Goal: Task Accomplishment & Management: Manage account settings

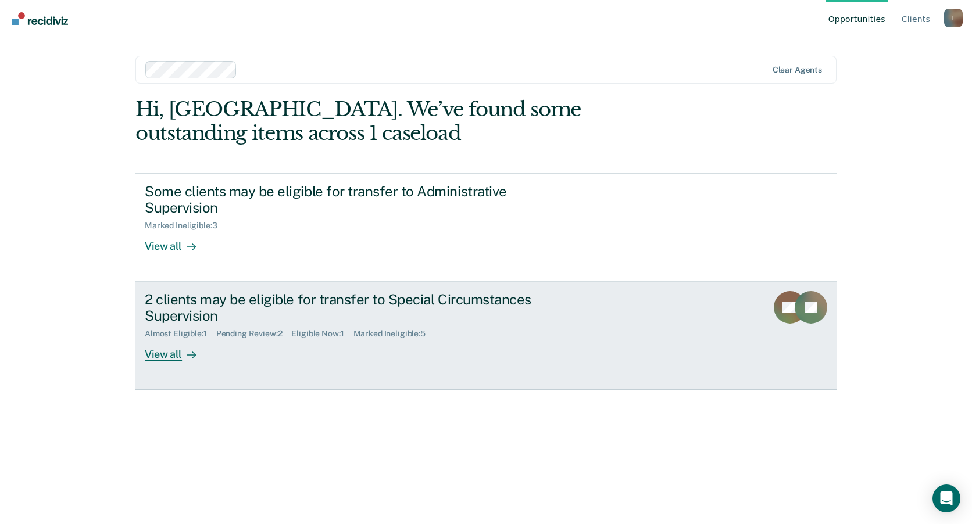
click at [761, 298] on link "2 clients may be eligible for transfer to Special Circumstances Supervision Alm…" at bounding box center [485, 336] width 701 height 108
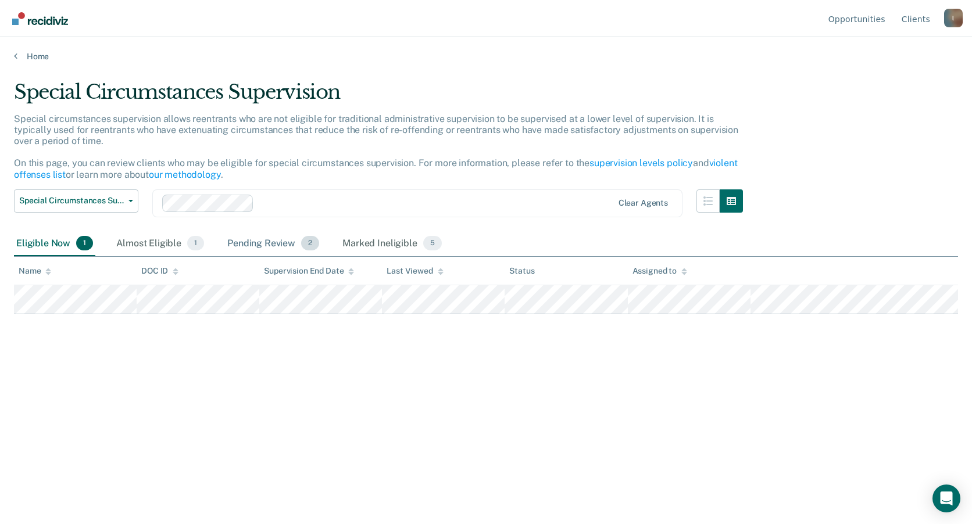
click at [269, 245] on div "Pending Review 2" at bounding box center [273, 244] width 96 height 26
